Goal: Information Seeking & Learning: Learn about a topic

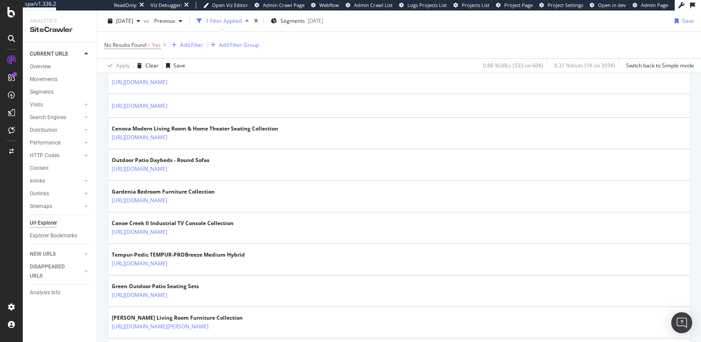
scroll to position [281, 0]
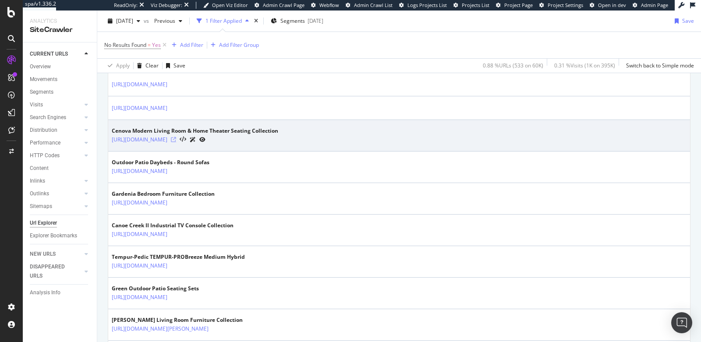
click at [176, 138] on icon at bounding box center [173, 139] width 5 height 5
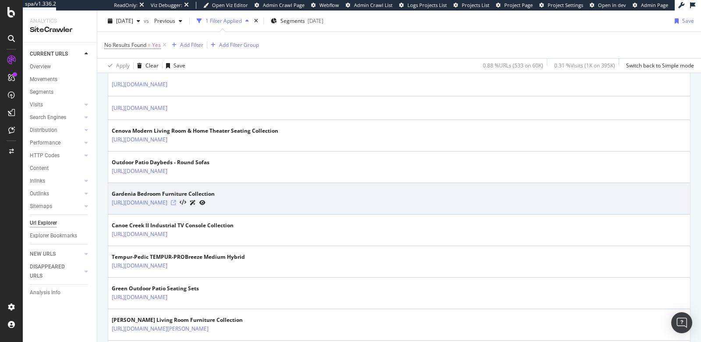
click at [176, 200] on icon at bounding box center [173, 202] width 5 height 5
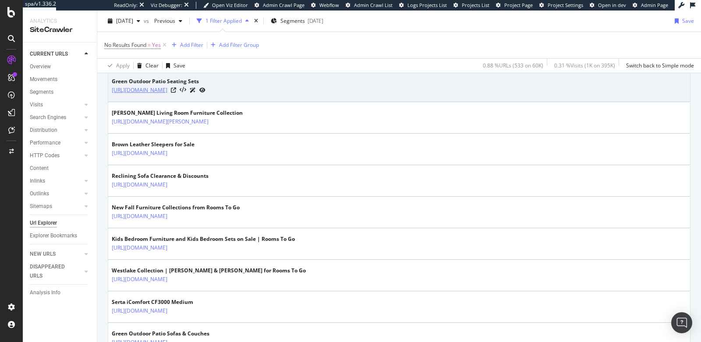
scroll to position [507, 0]
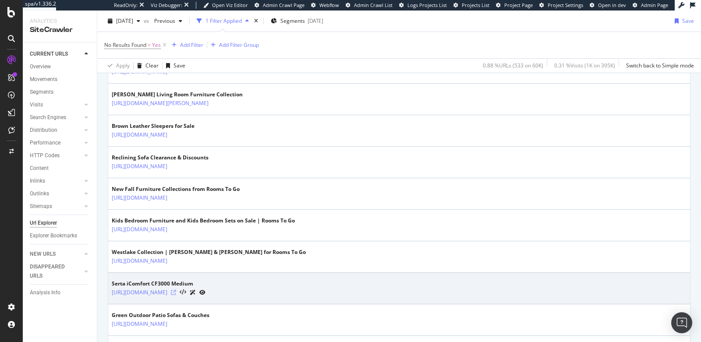
click at [176, 290] on icon at bounding box center [173, 292] width 5 height 5
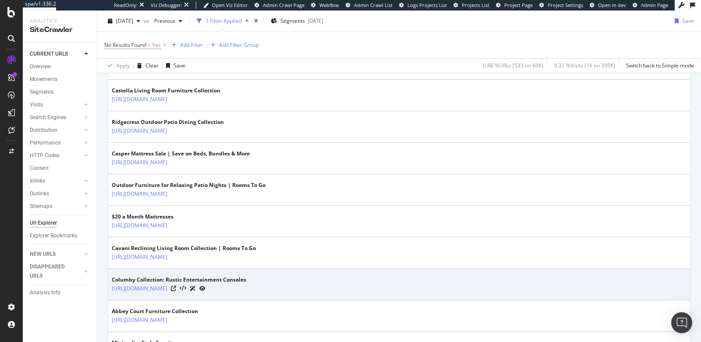
scroll to position [765, 0]
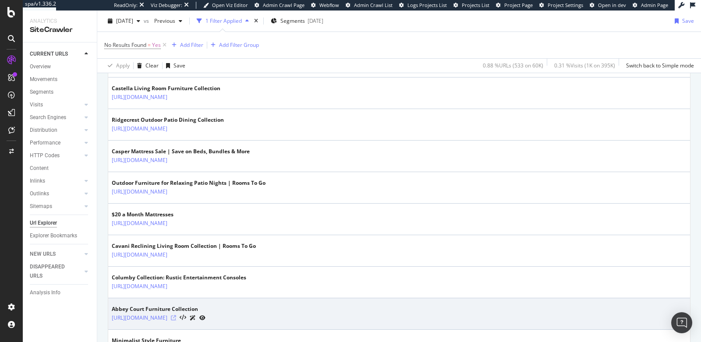
click at [176, 316] on icon at bounding box center [173, 318] width 5 height 5
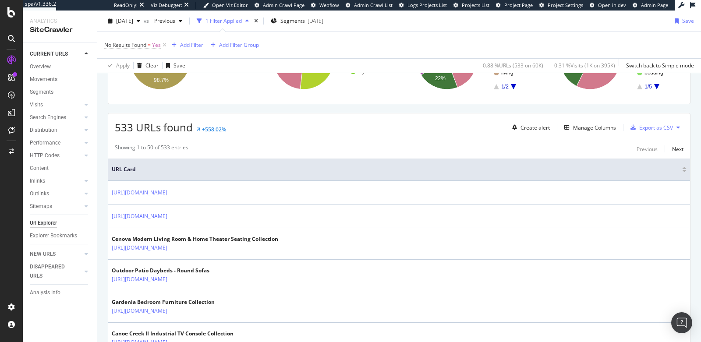
scroll to position [151, 0]
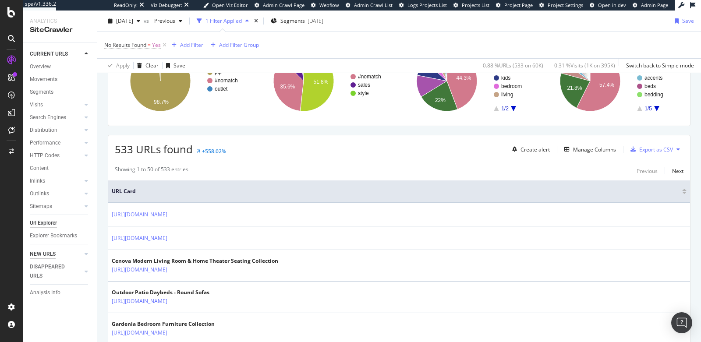
click at [38, 255] on div "NEW URLS" at bounding box center [43, 254] width 26 height 9
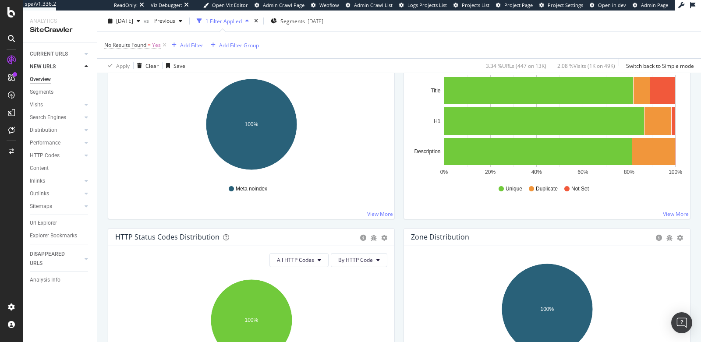
scroll to position [325, 0]
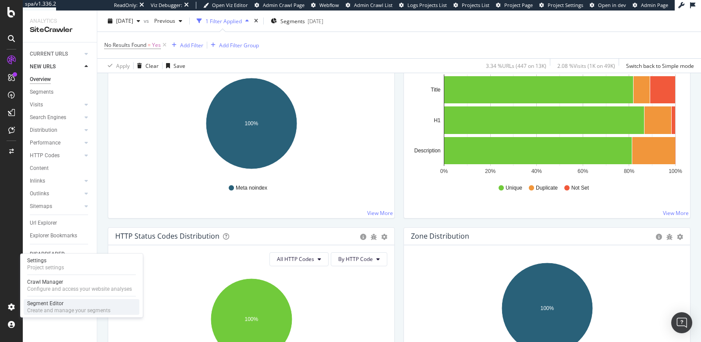
click at [45, 307] on div "Create and manage your segments" at bounding box center [68, 310] width 83 height 7
